Goal: Transaction & Acquisition: Purchase product/service

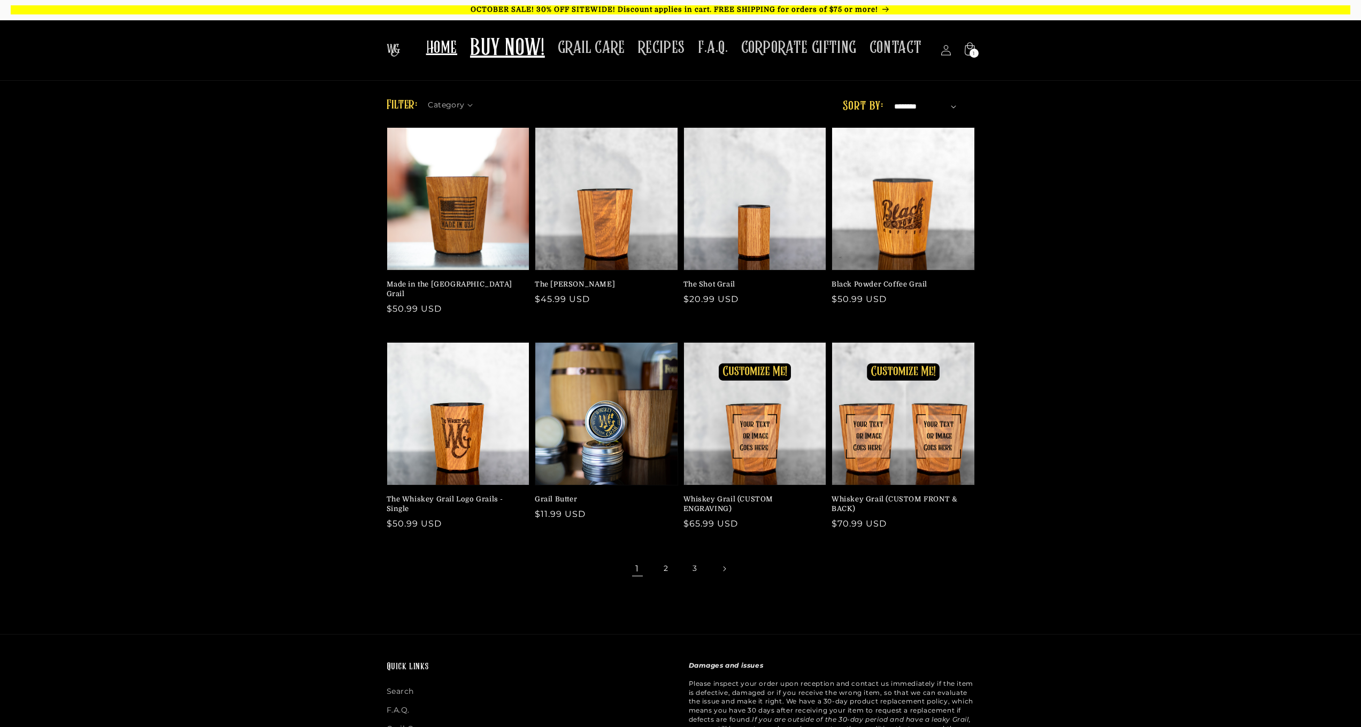
click at [455, 48] on span "HOME" at bounding box center [441, 47] width 31 height 21
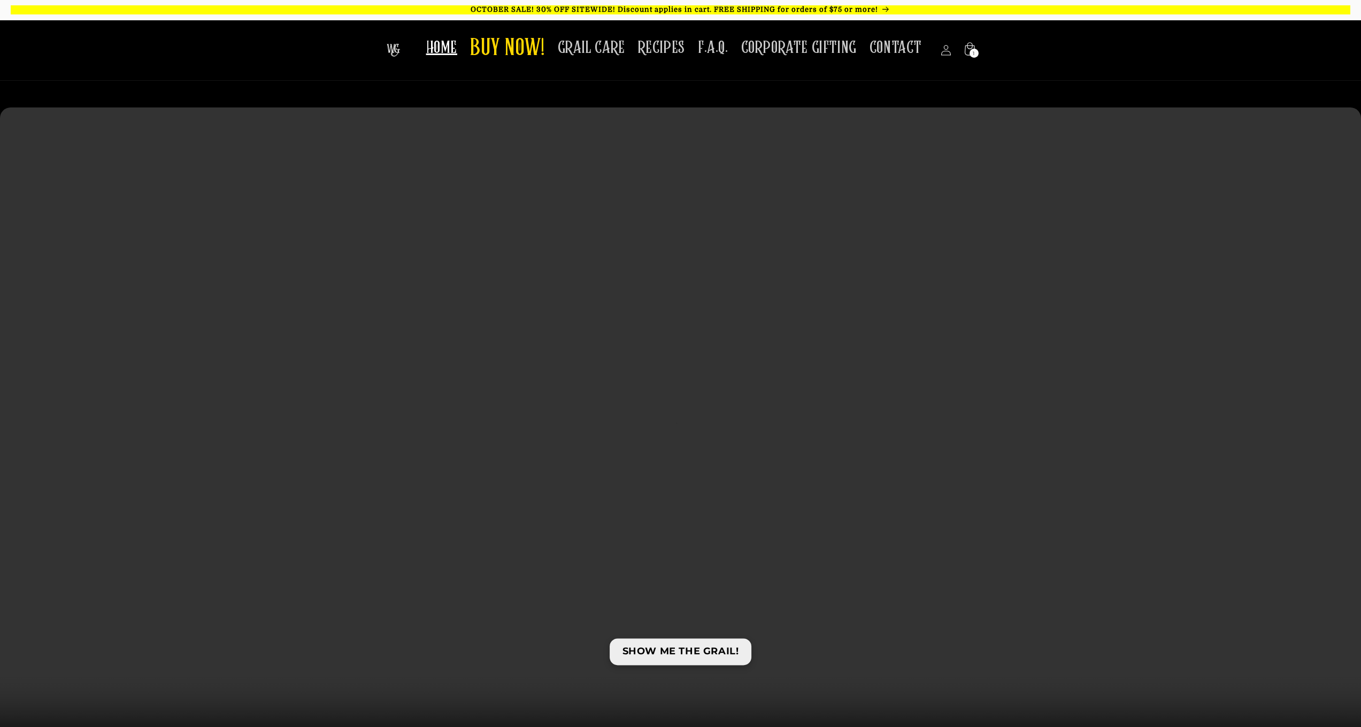
click at [698, 653] on link "SHOW ME THE GRAIL!" at bounding box center [681, 652] width 142 height 26
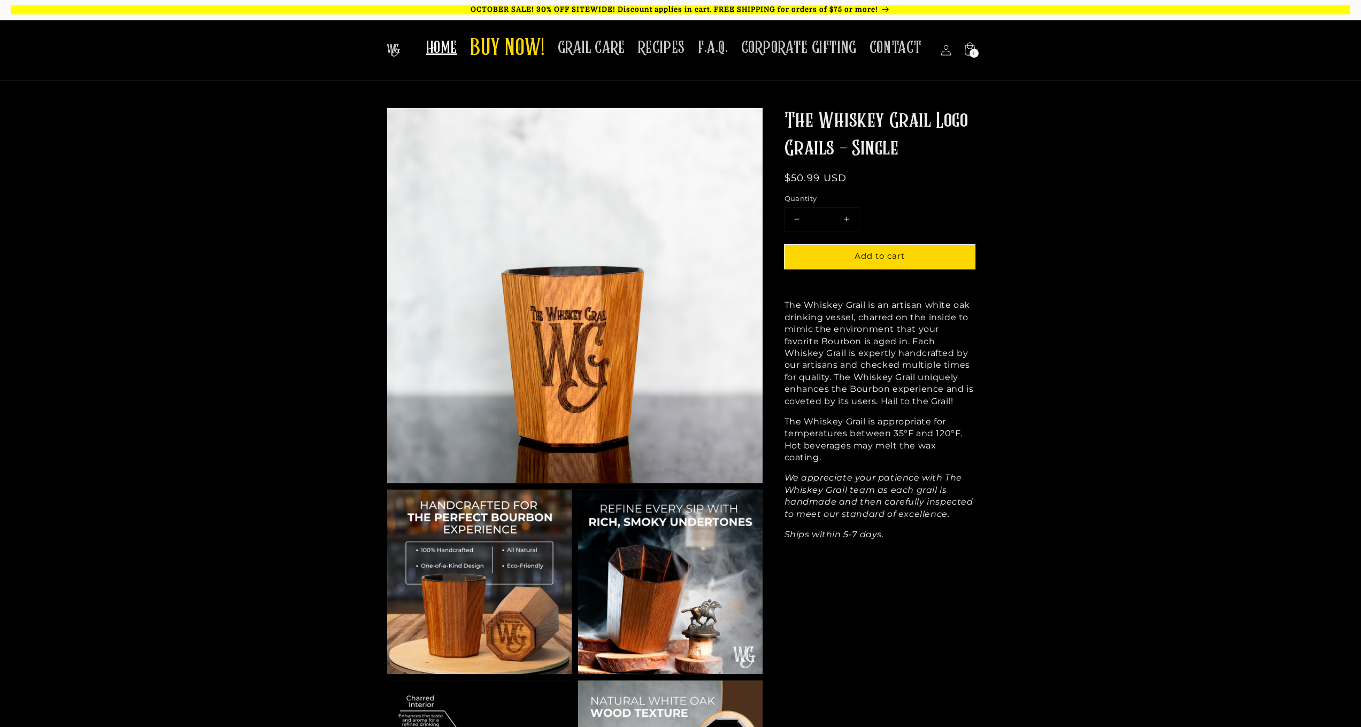
click at [457, 44] on span "HOME" at bounding box center [441, 47] width 31 height 21
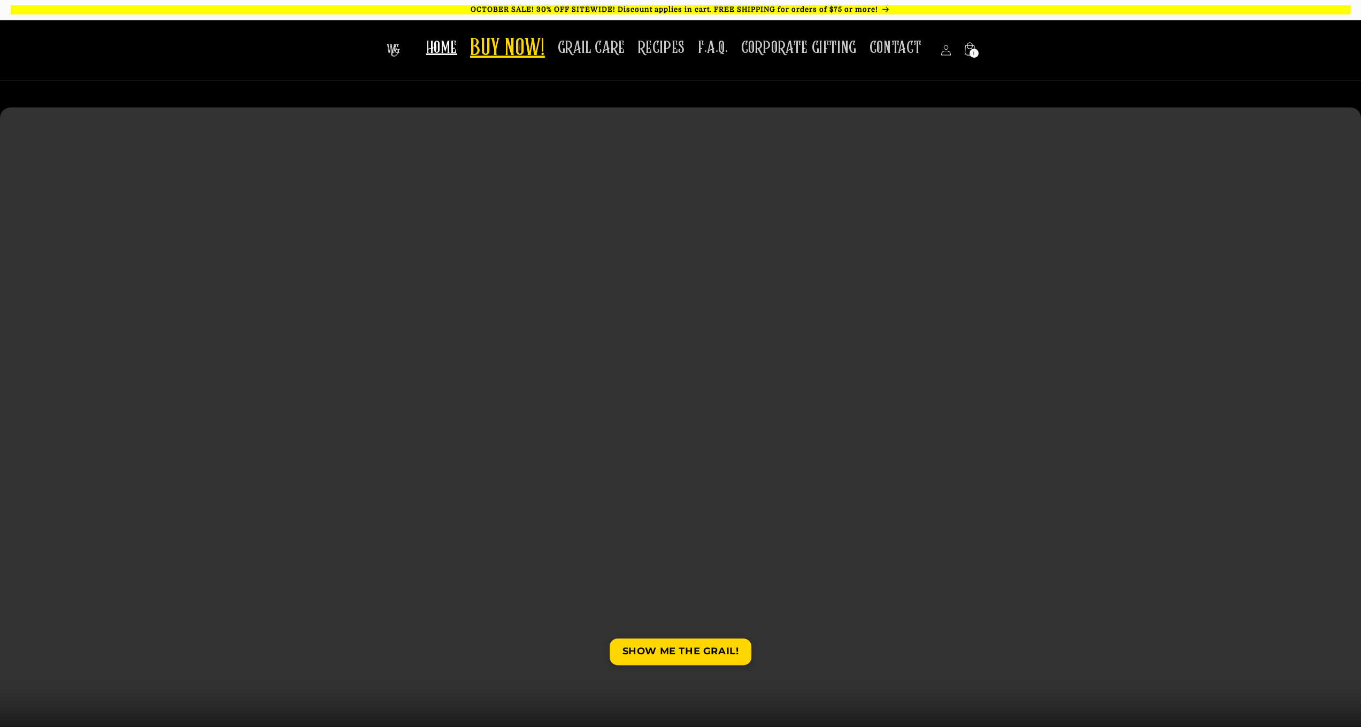
click at [521, 50] on span "BUY NOW!" at bounding box center [507, 48] width 75 height 29
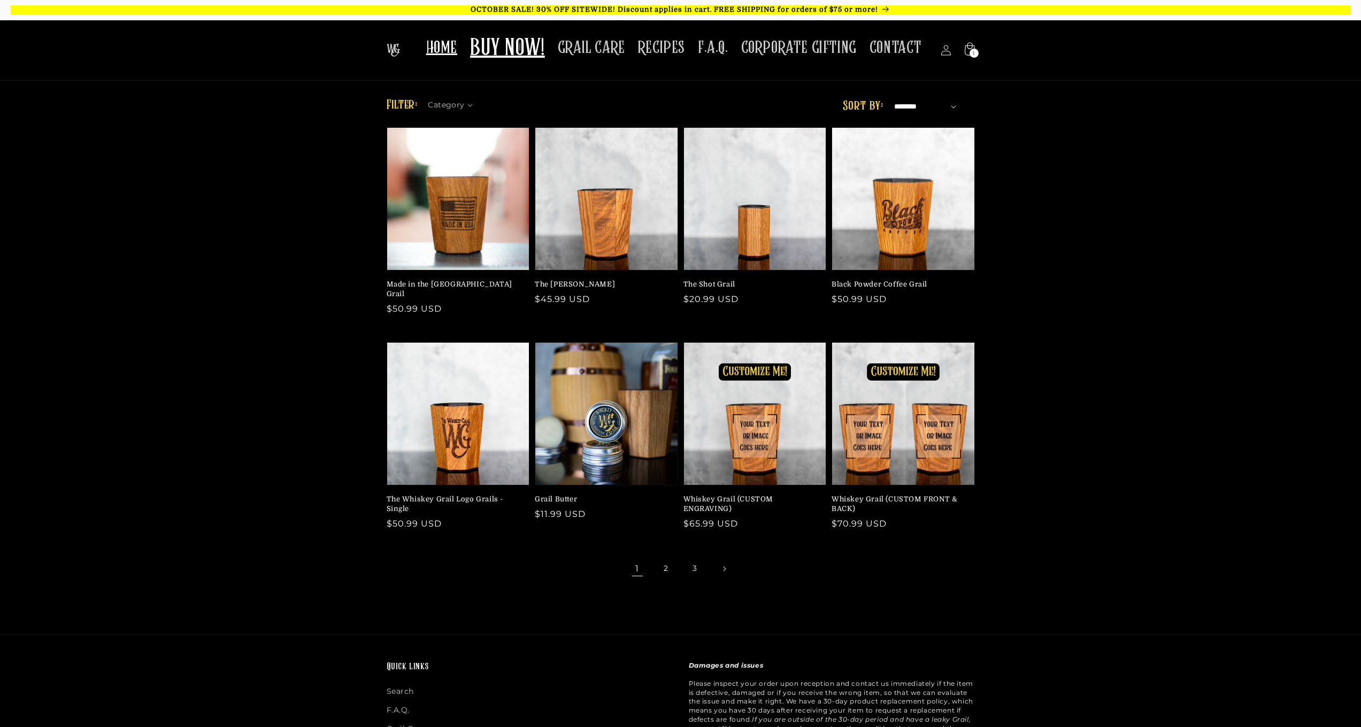
click at [443, 52] on span "HOME" at bounding box center [441, 47] width 31 height 21
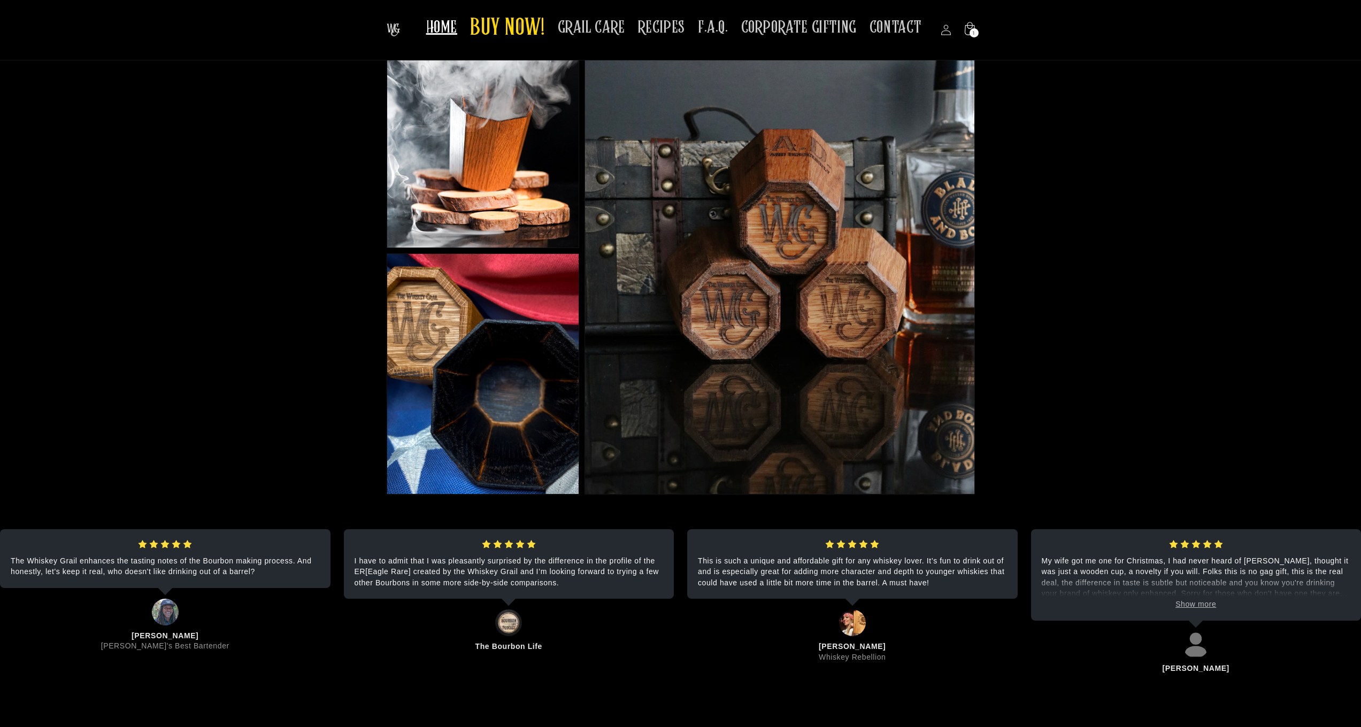
scroll to position [1670, 0]
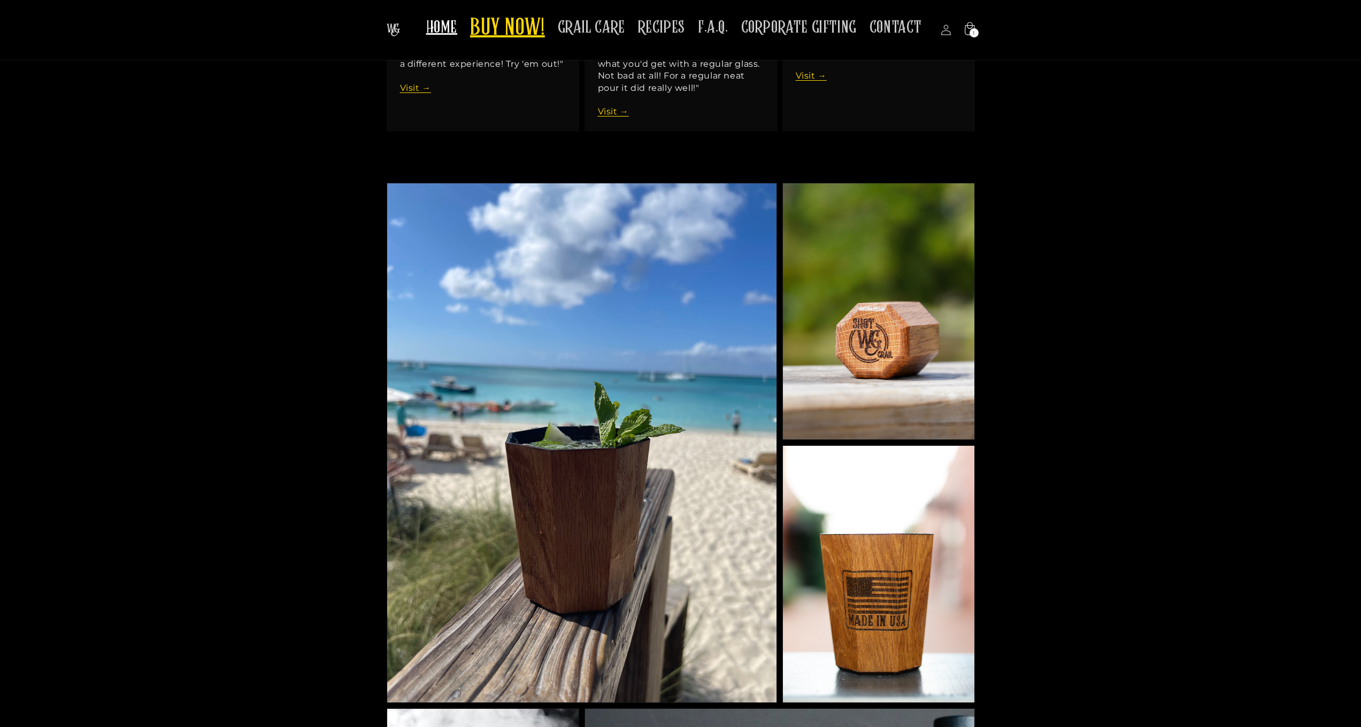
click at [534, 21] on span "BUY NOW!" at bounding box center [507, 28] width 75 height 29
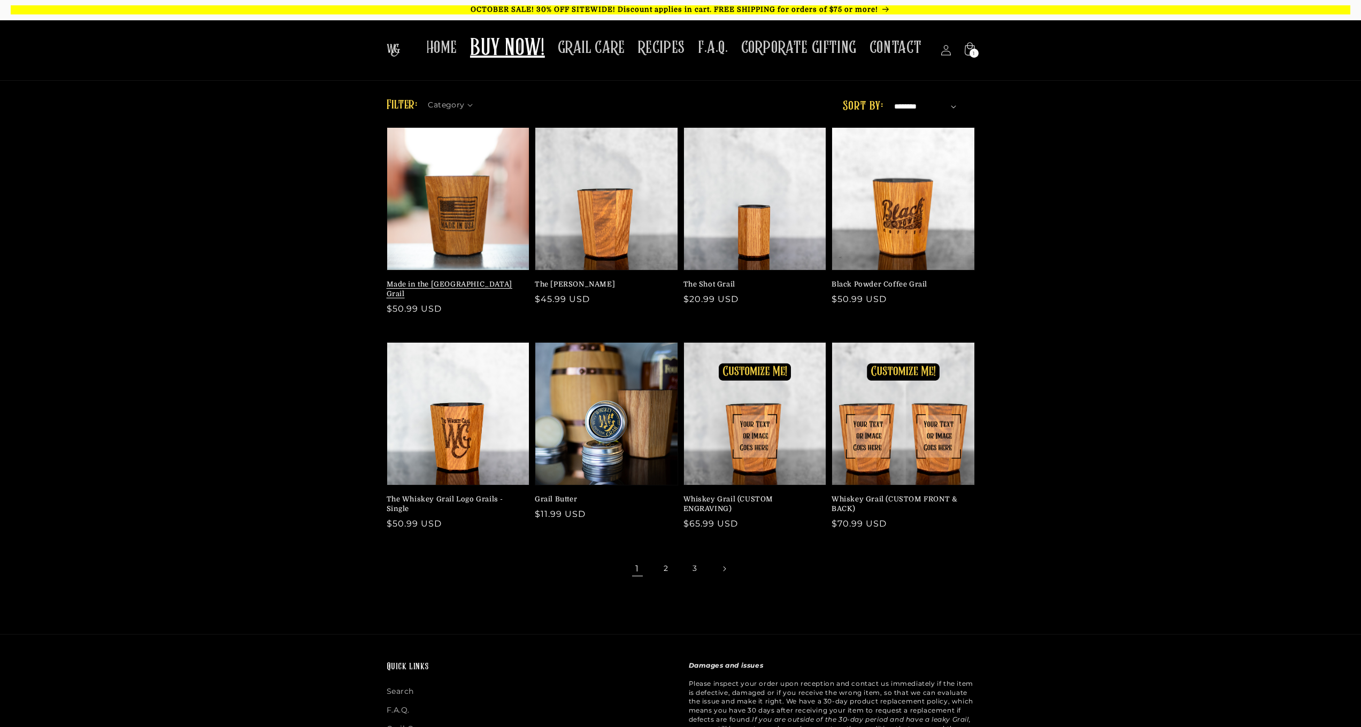
click at [454, 287] on link "Made in the USA Grail" at bounding box center [455, 289] width 137 height 19
click at [634, 280] on link "The [PERSON_NAME]" at bounding box center [603, 285] width 137 height 10
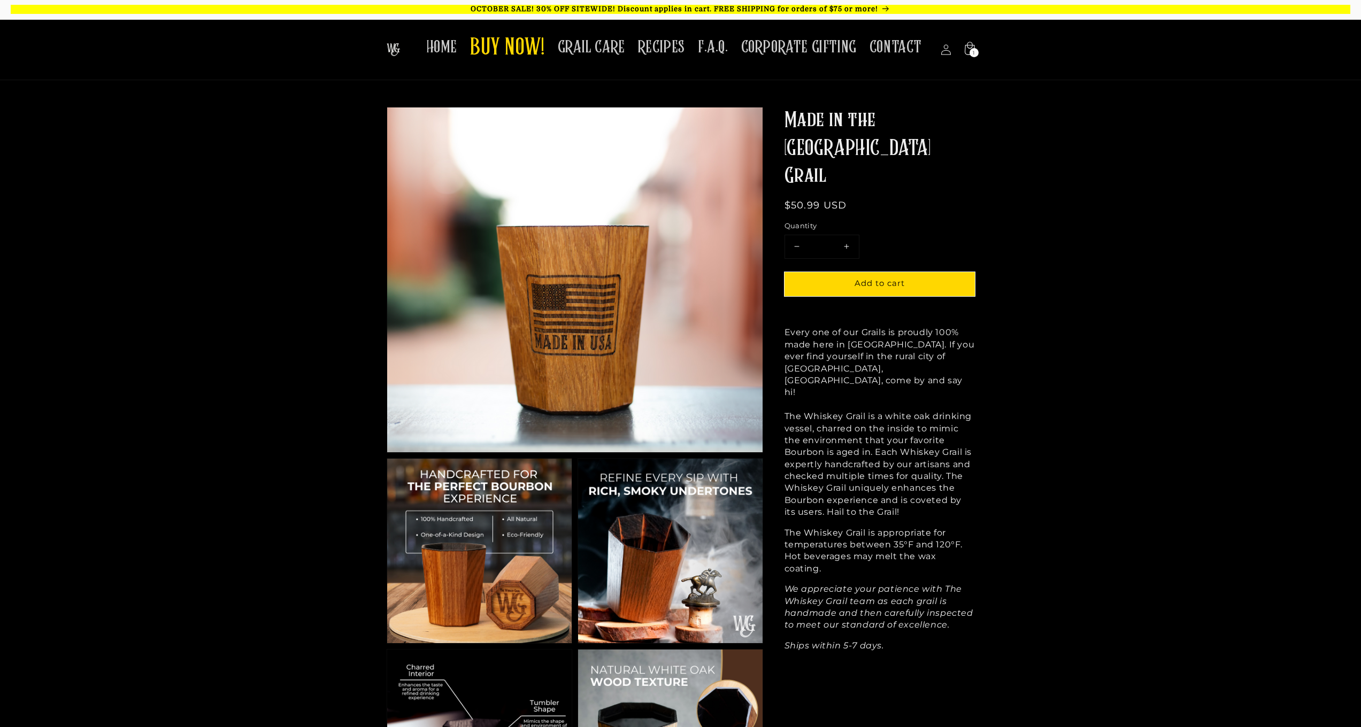
scroll to position [222, 0]
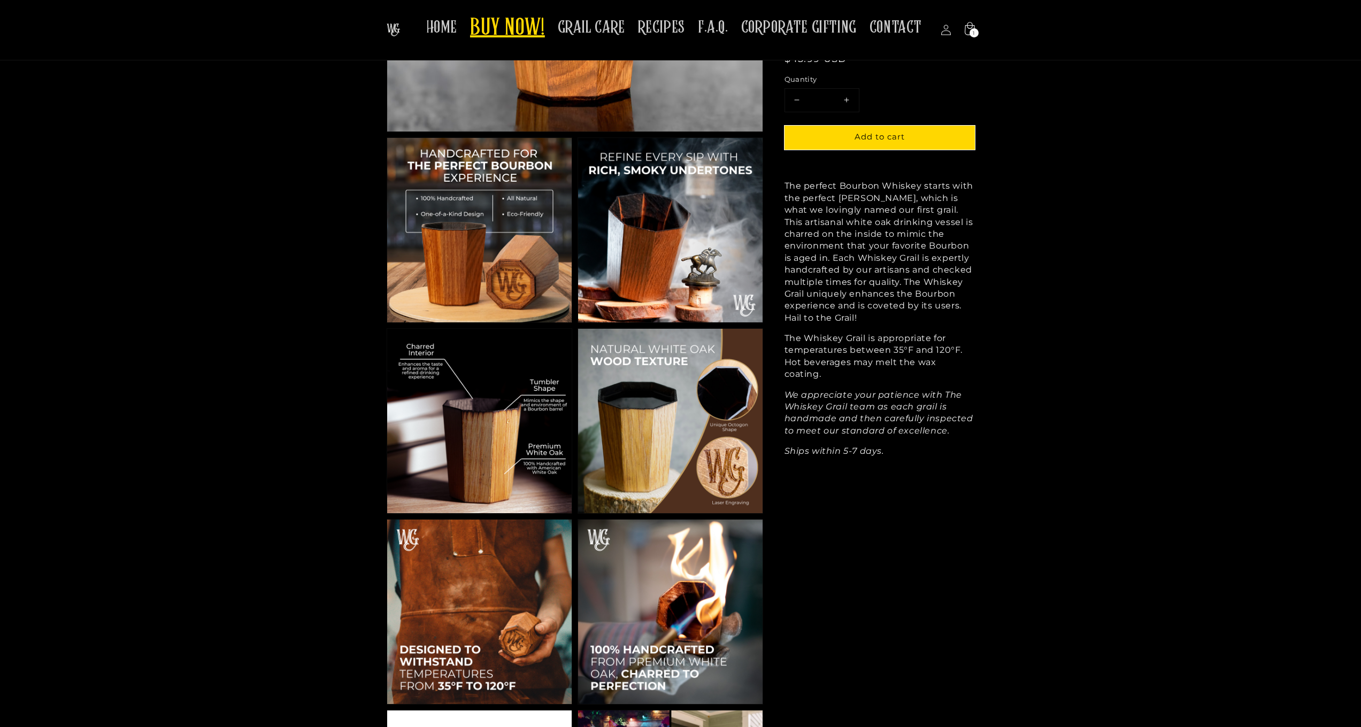
scroll to position [350, 0]
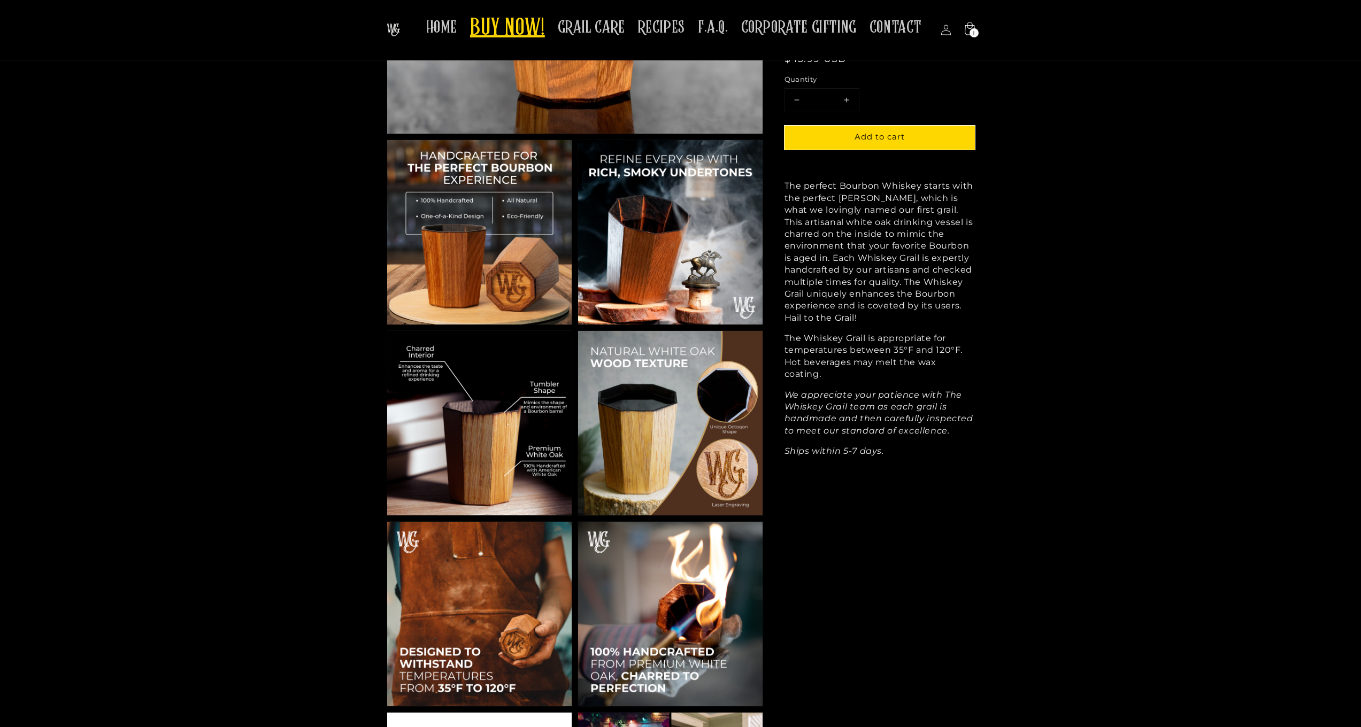
click at [515, 24] on span "BUY NOW!" at bounding box center [507, 28] width 75 height 29
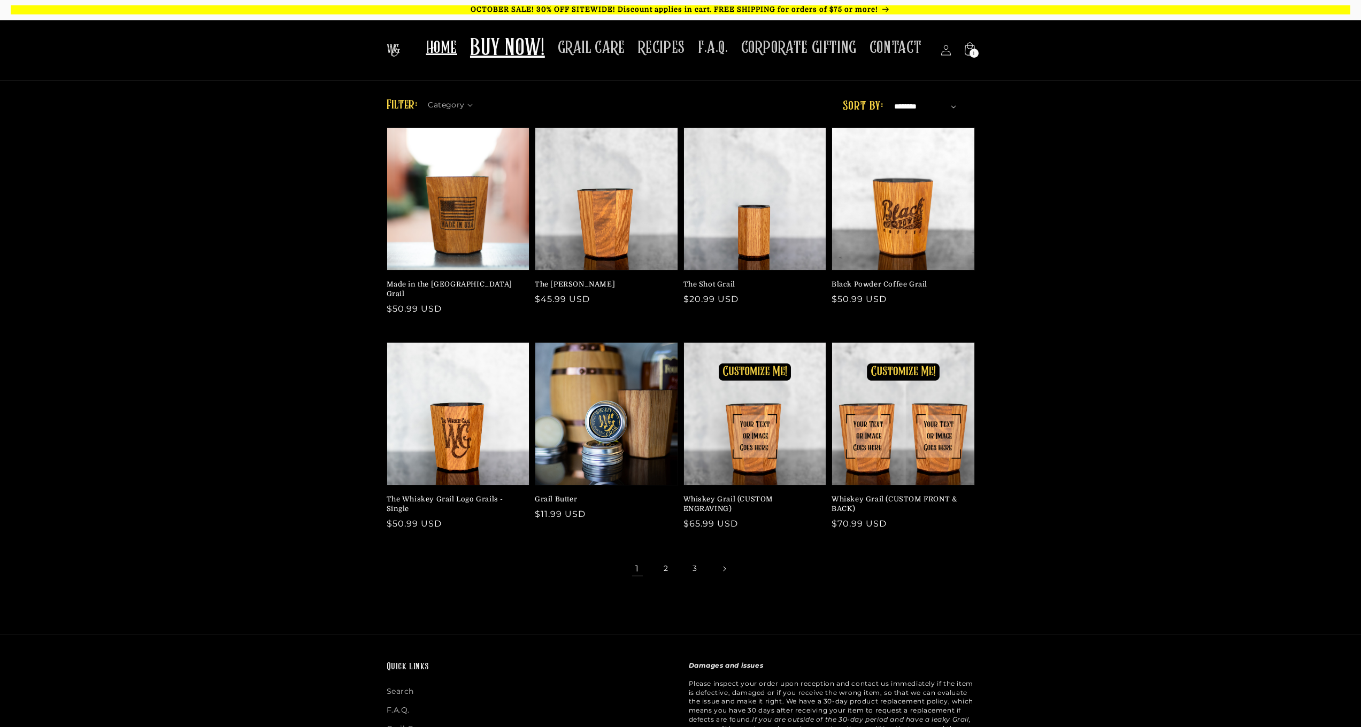
click at [442, 41] on span "HOME" at bounding box center [441, 47] width 31 height 21
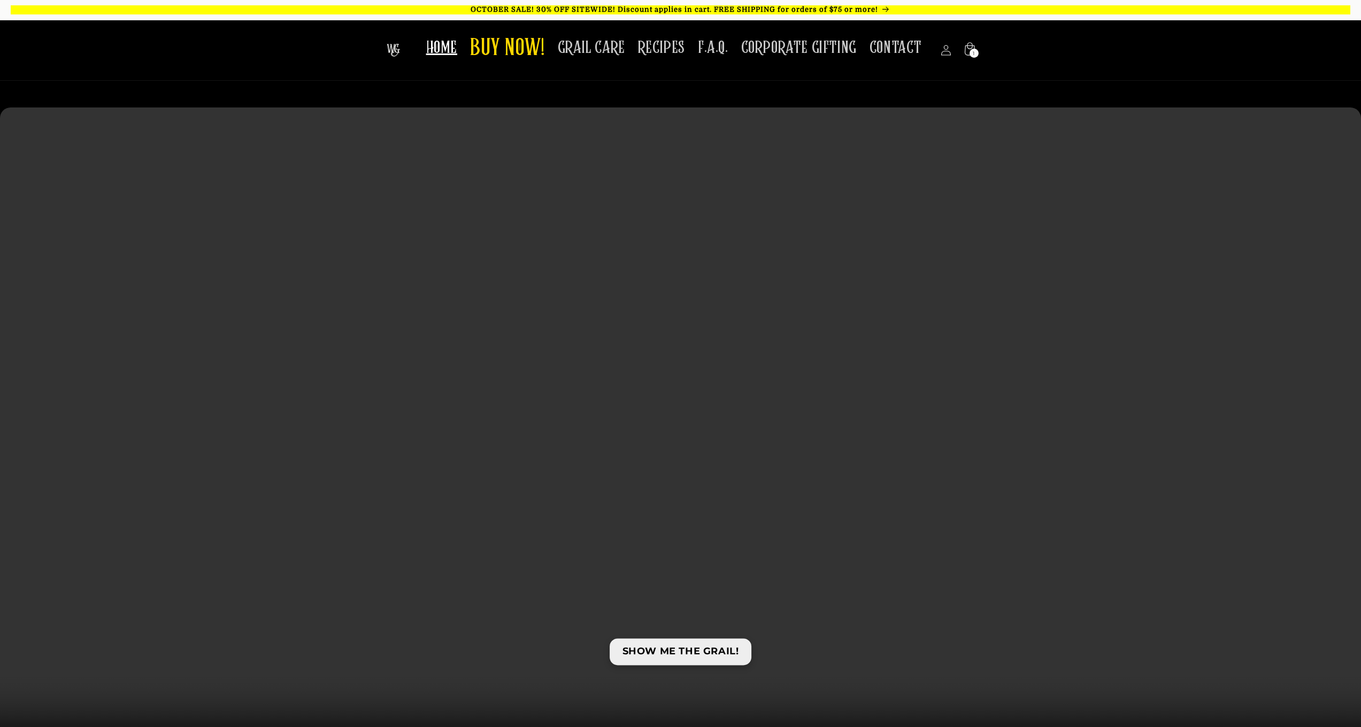
click at [687, 656] on link "SHOW ME THE GRAIL!" at bounding box center [681, 652] width 142 height 26
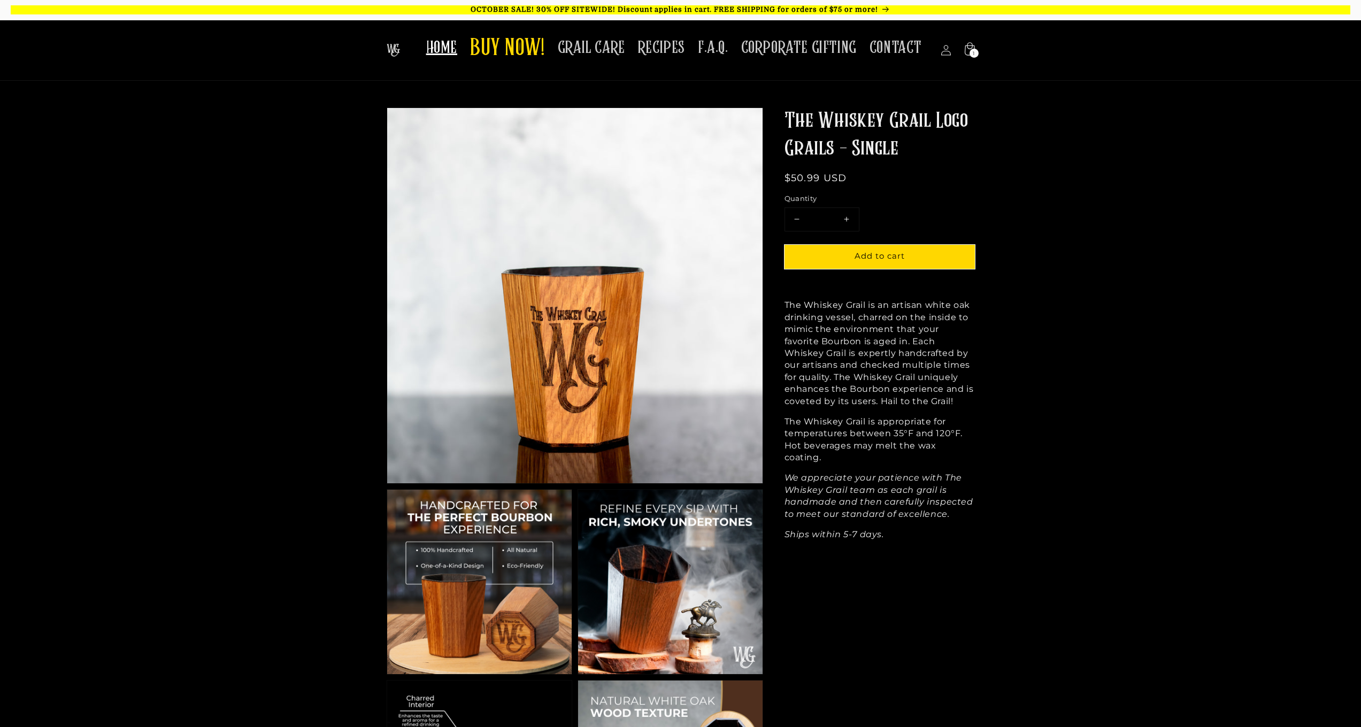
click at [457, 48] on span "HOME" at bounding box center [441, 47] width 31 height 21
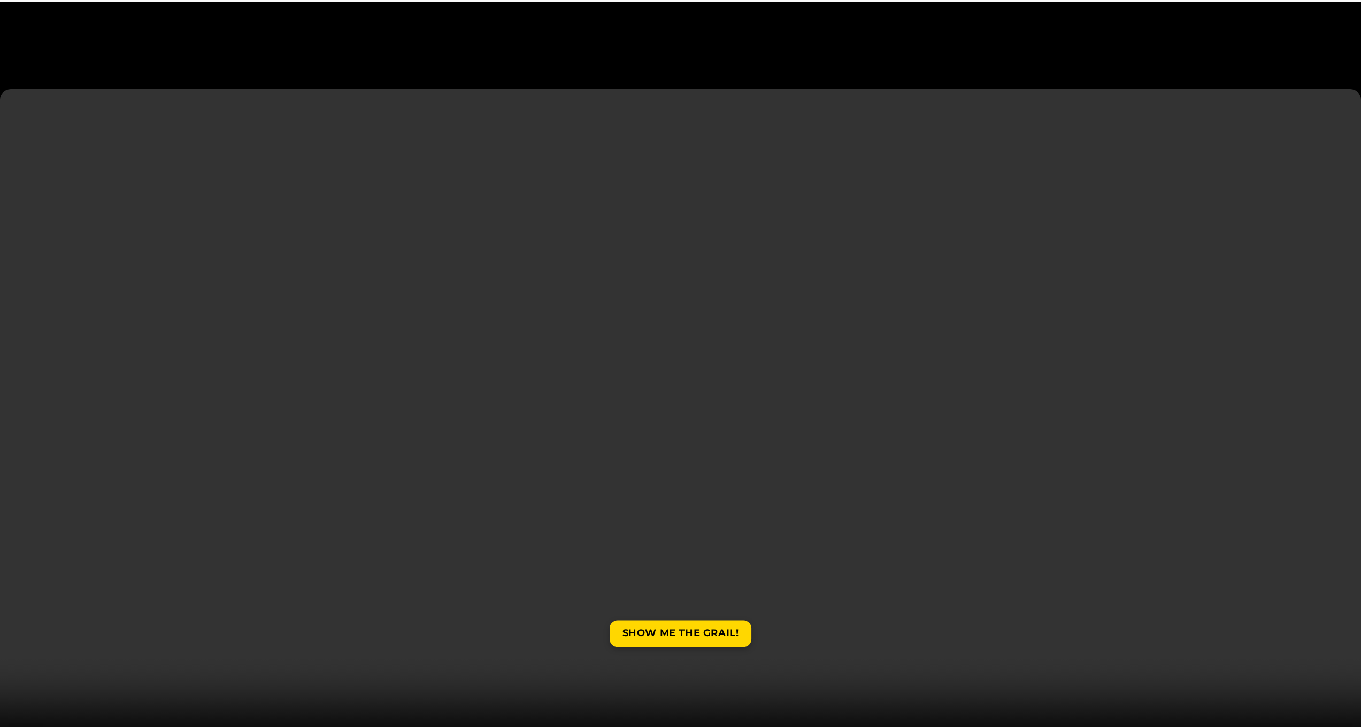
scroll to position [107, 0]
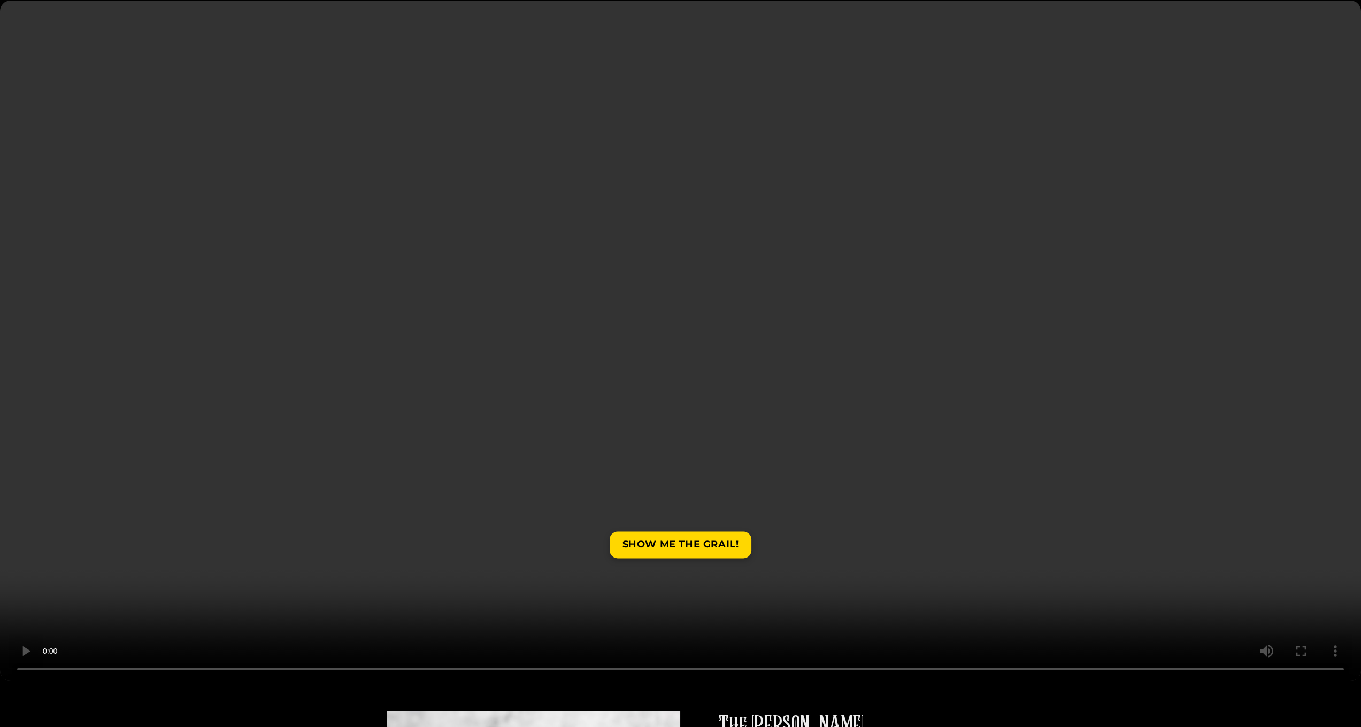
click at [1305, 668] on video at bounding box center [680, 341] width 1361 height 681
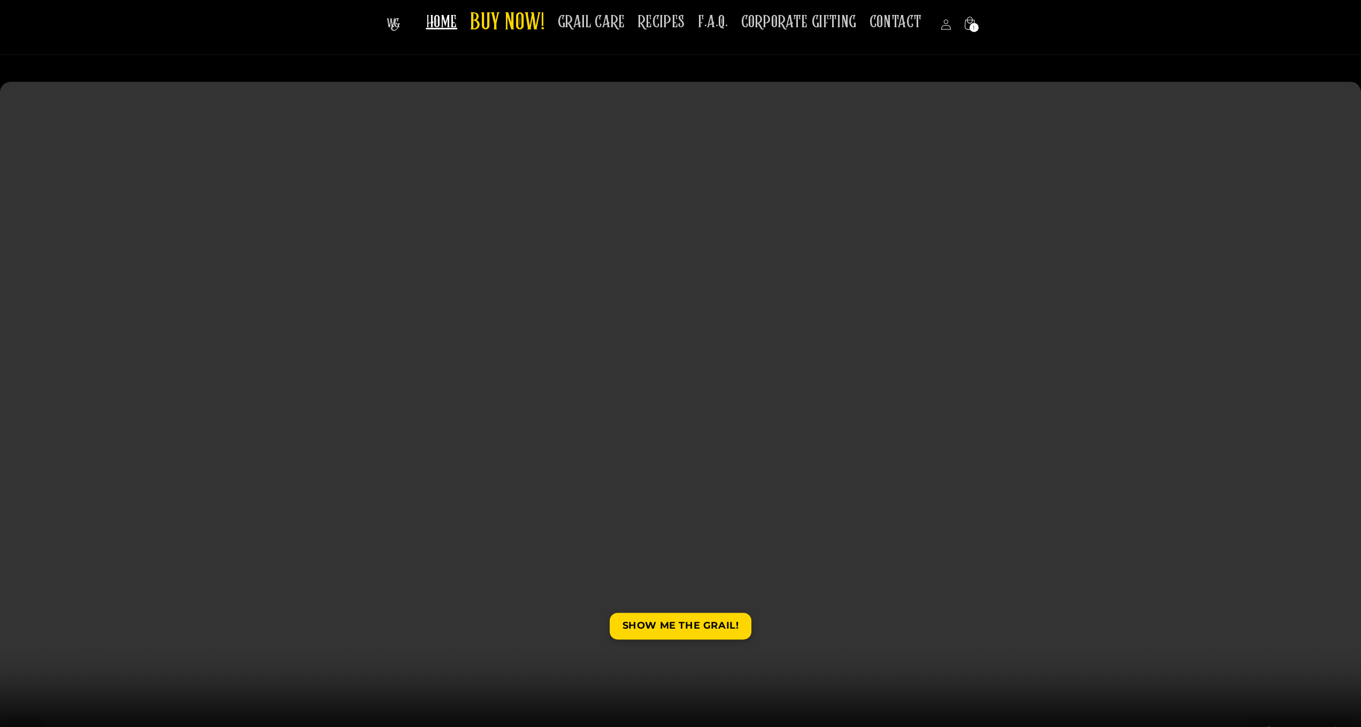
scroll to position [73, 0]
